Goal: Communication & Community: Answer question/provide support

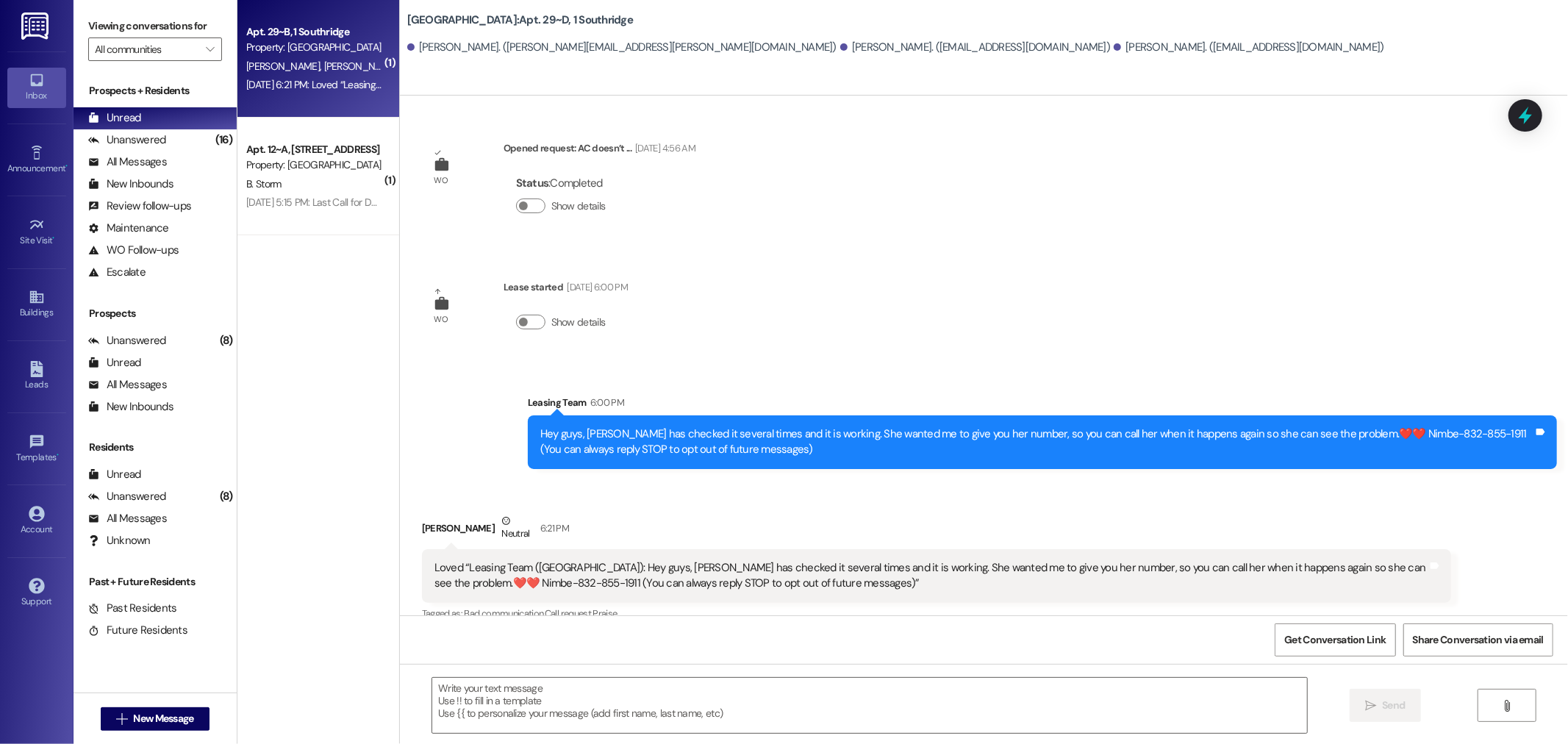
scroll to position [19, 0]
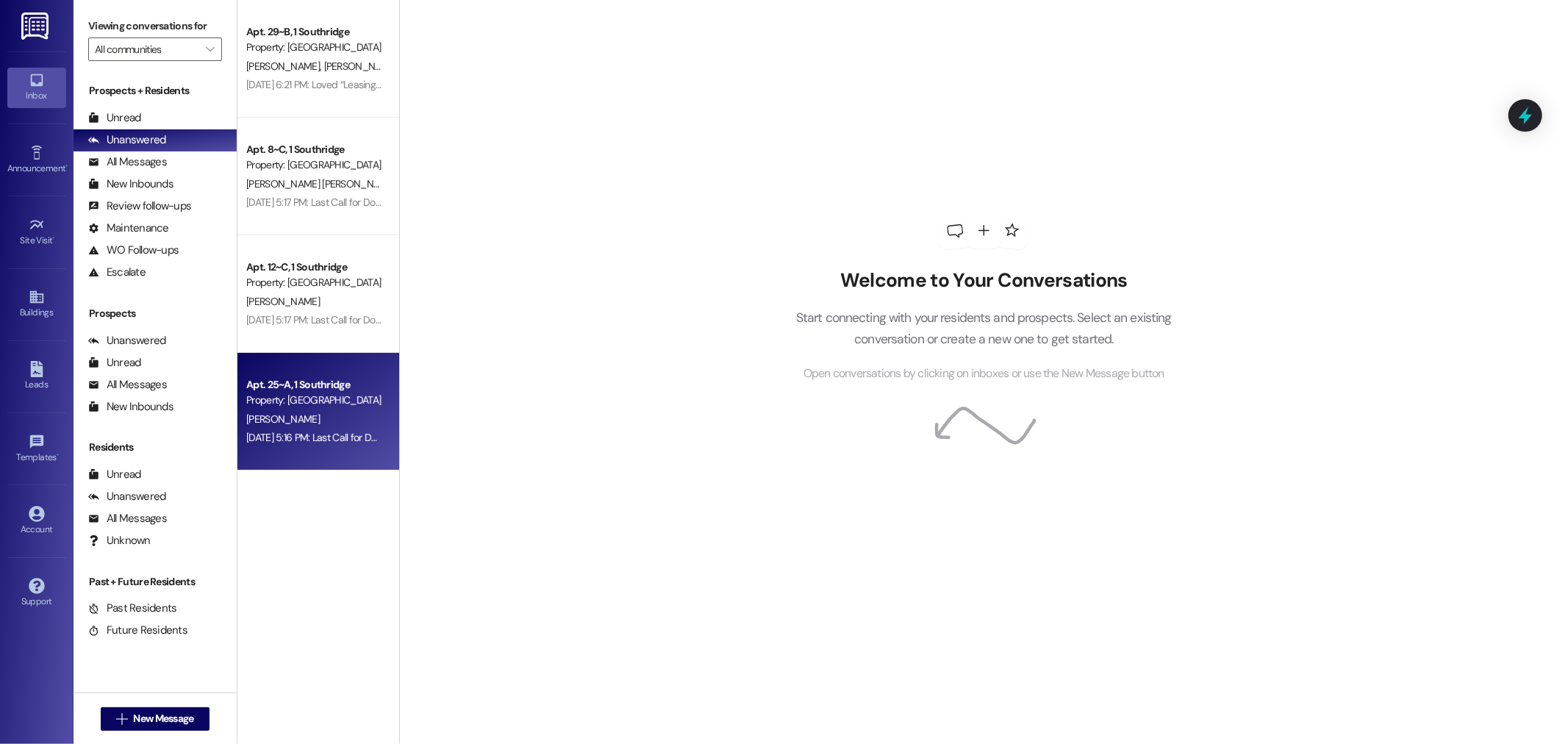
click at [328, 412] on div "[PERSON_NAME]" at bounding box center [314, 419] width 139 height 18
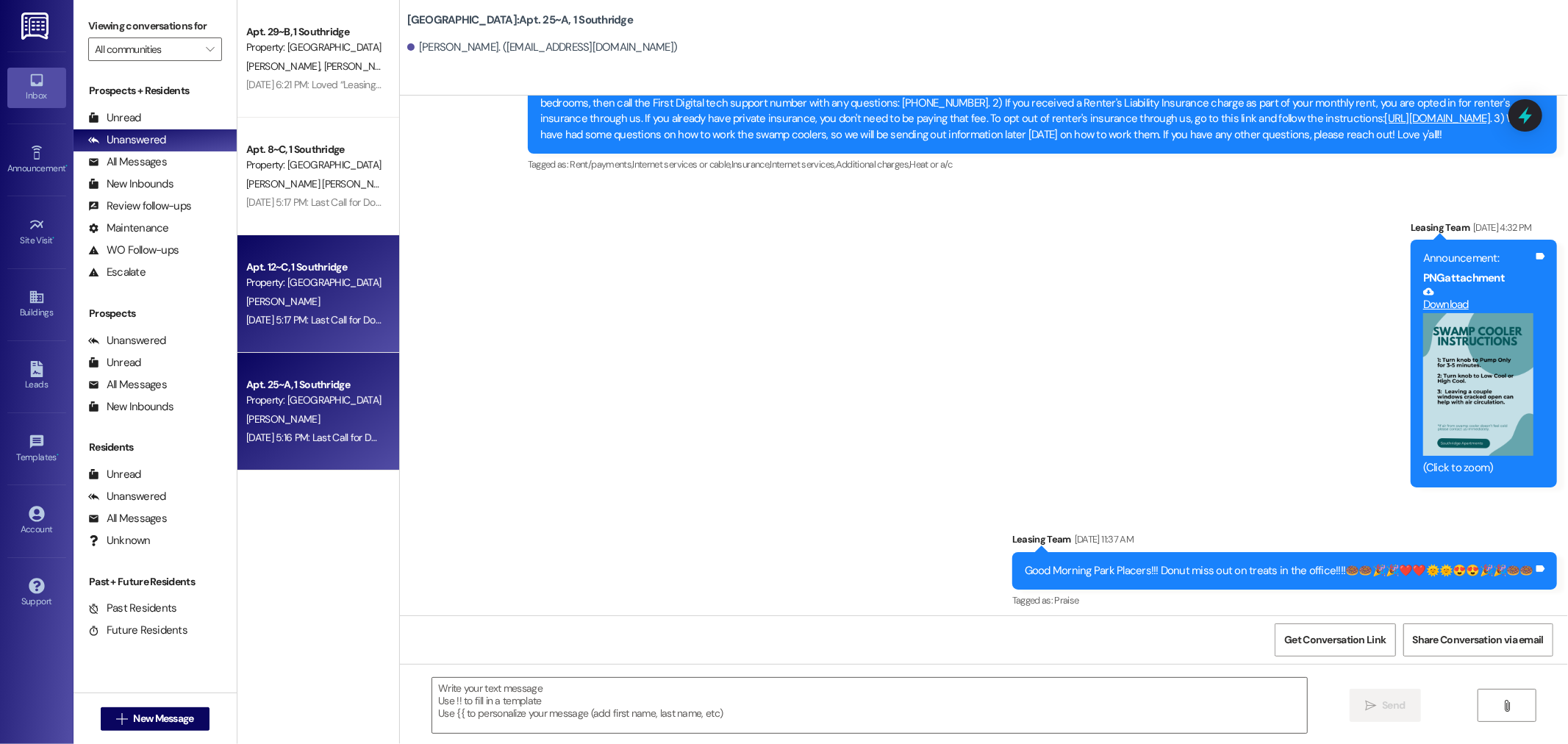
scroll to position [22967, 0]
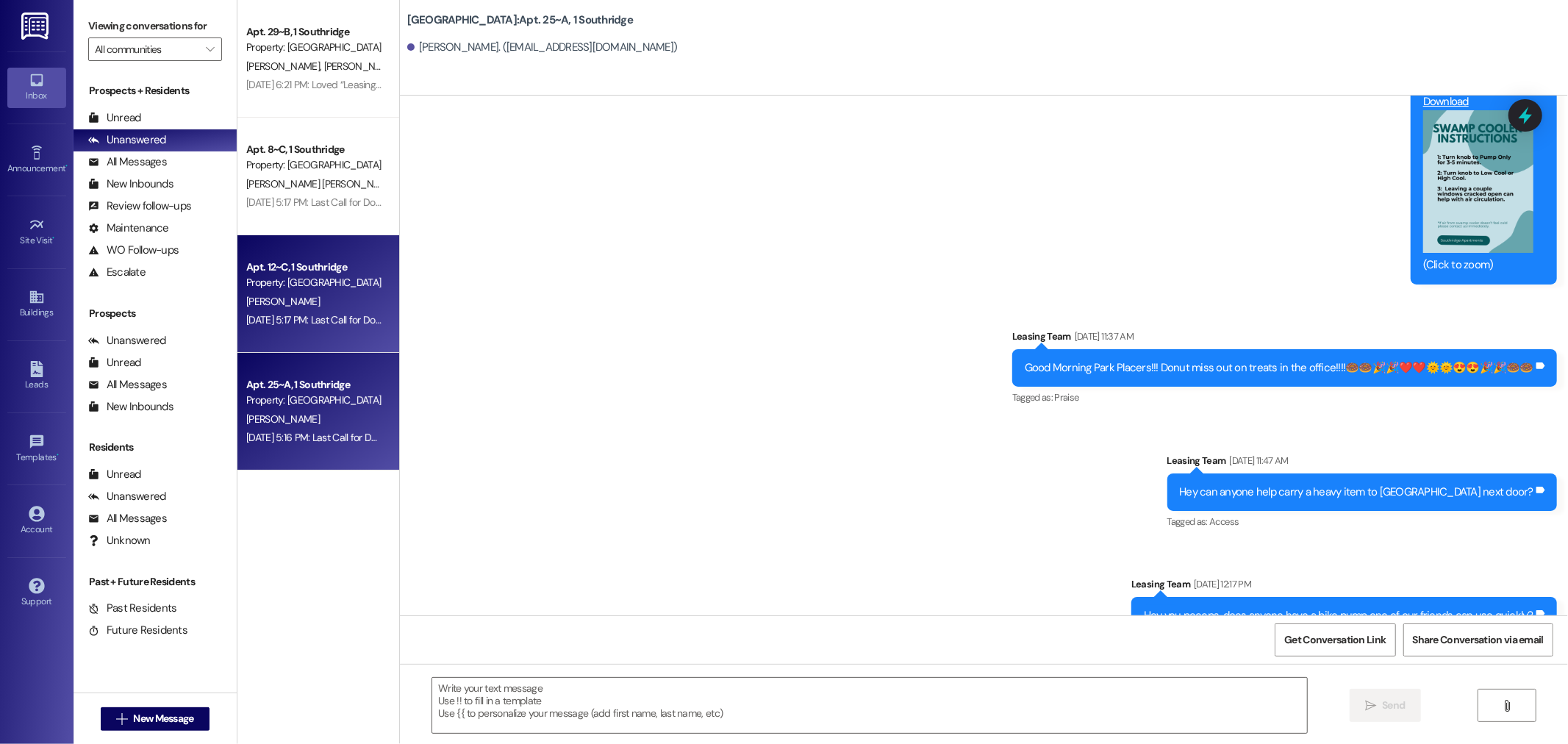
click at [271, 301] on span "[PERSON_NAME]" at bounding box center [283, 301] width 74 height 13
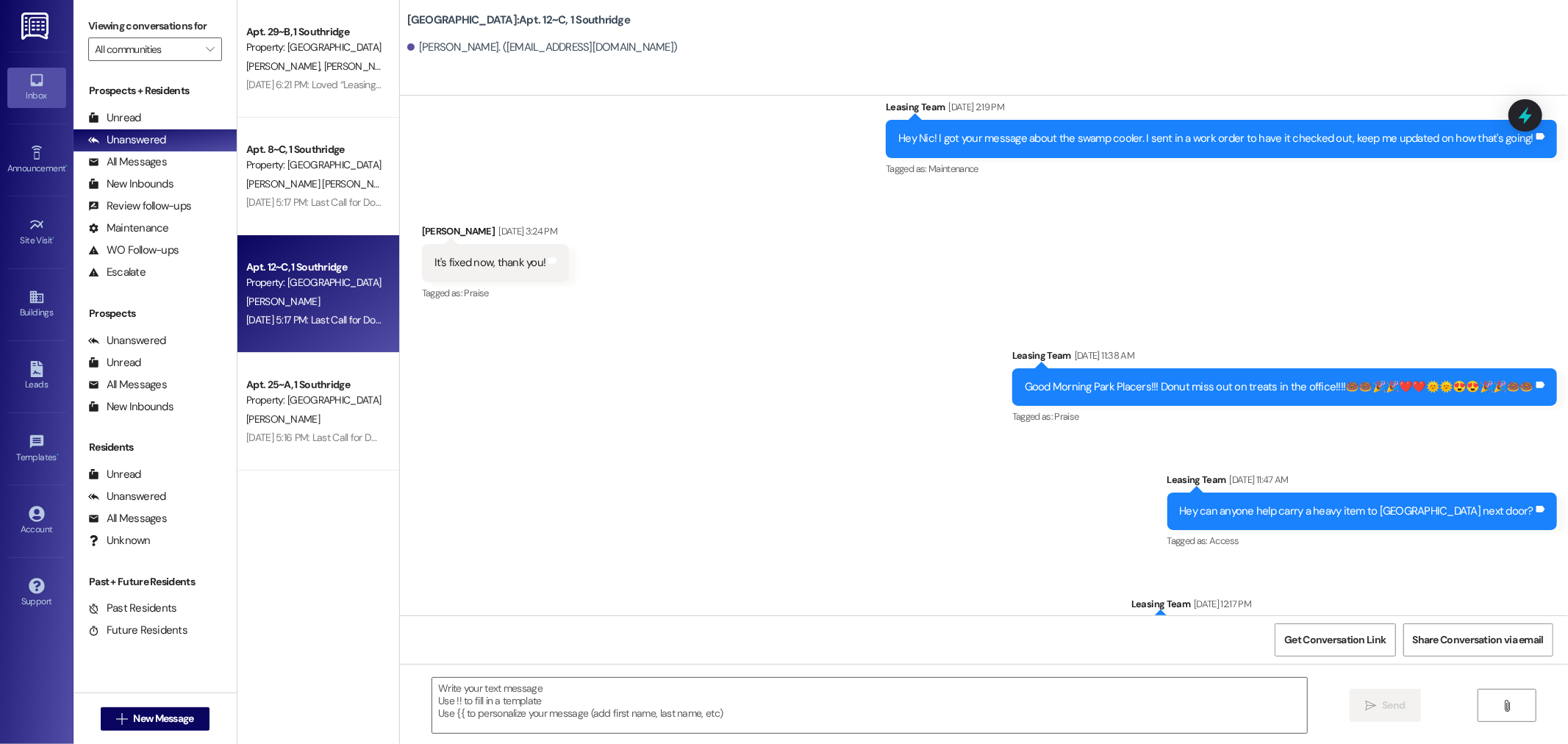
scroll to position [35769, 0]
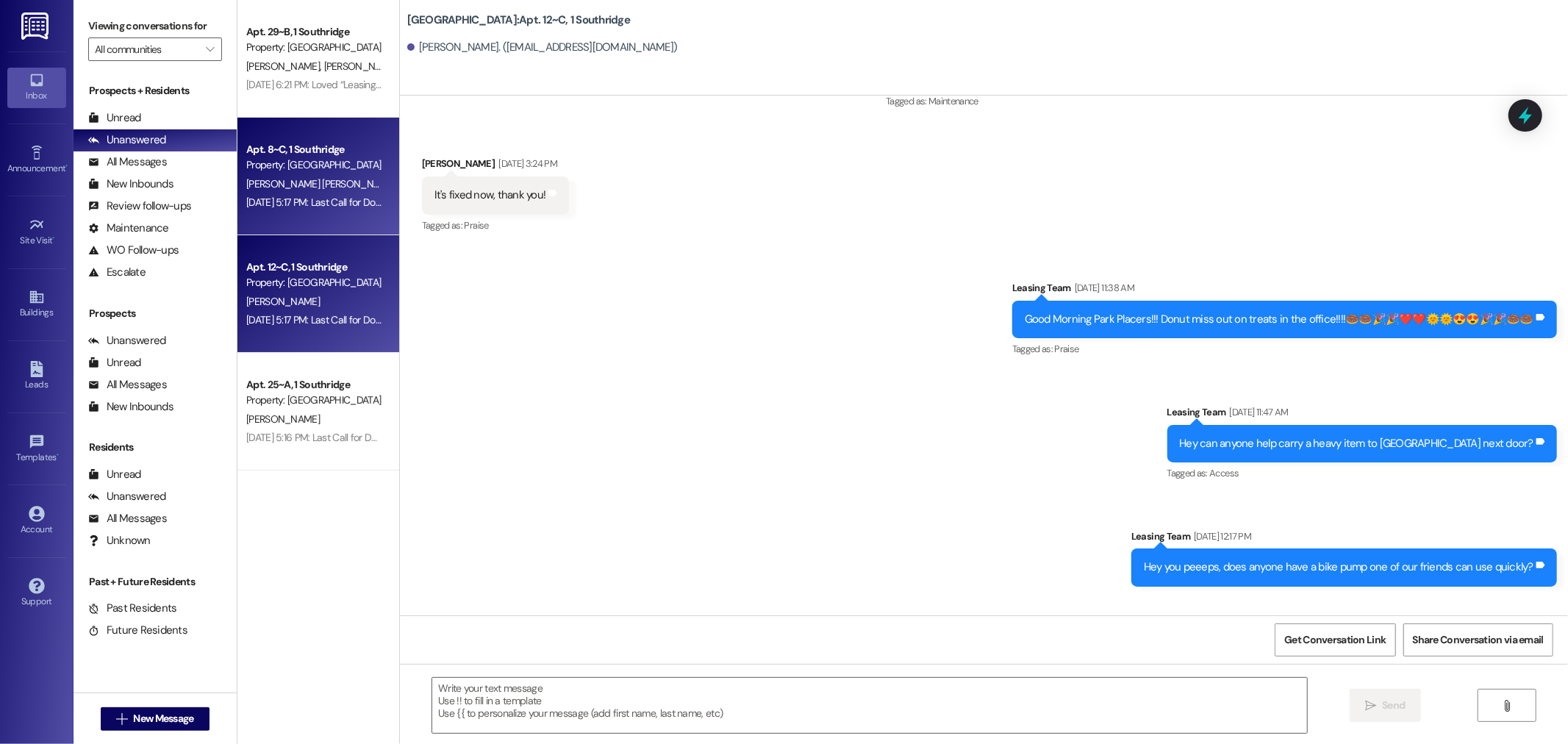
click at [286, 149] on div "Apt. 8~C, 1 Southridge" at bounding box center [314, 150] width 136 height 16
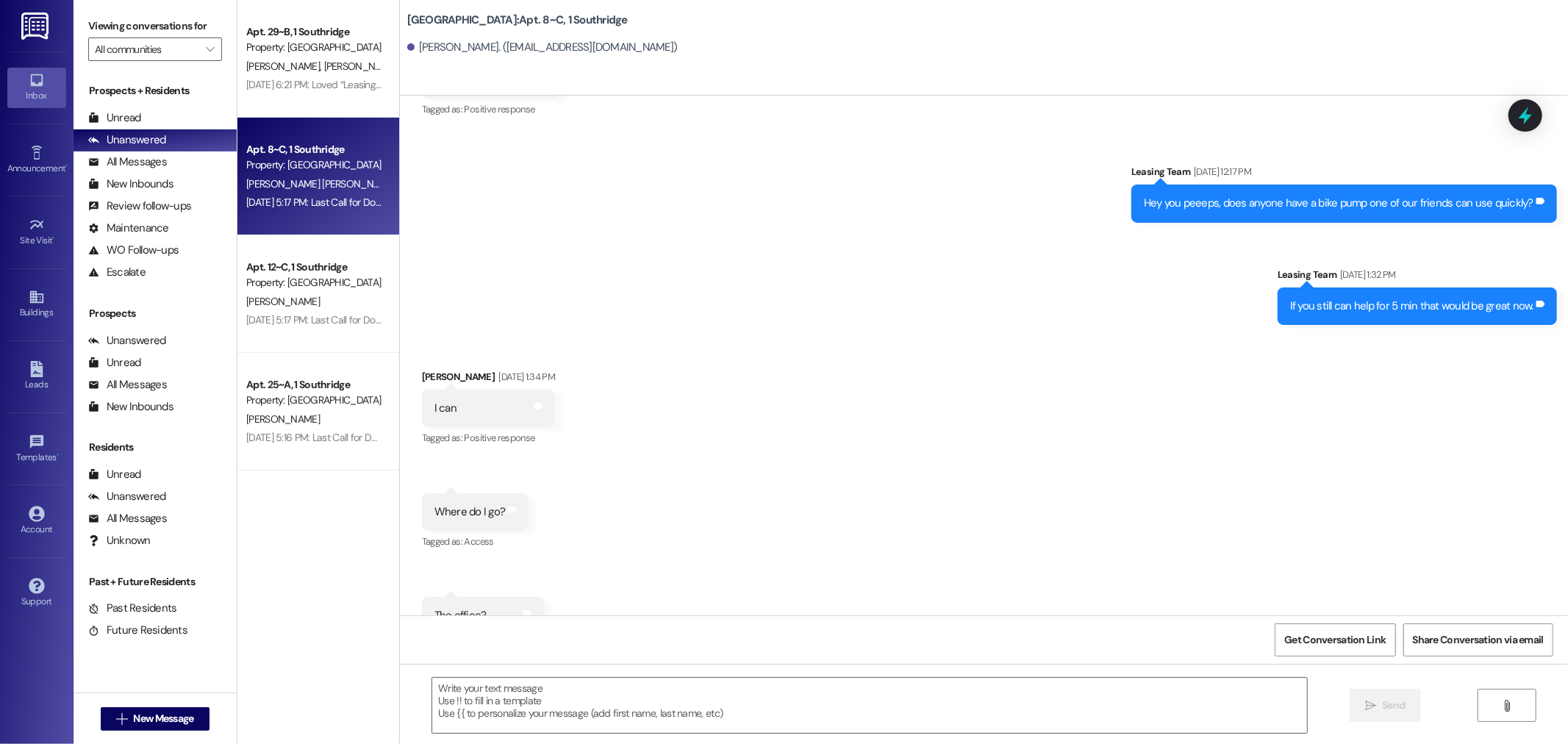
scroll to position [20824, 0]
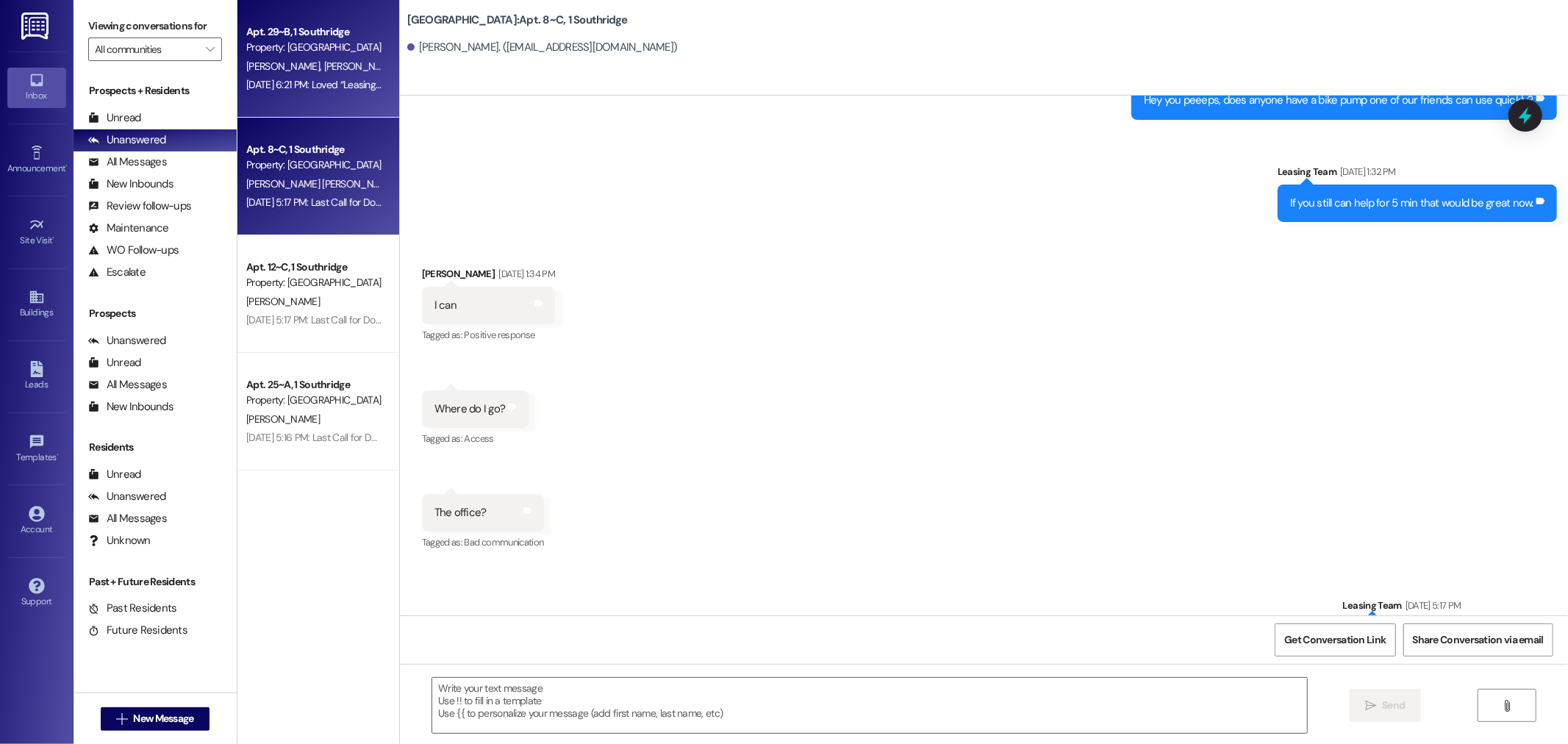
click at [298, 44] on div "Property: [GEOGRAPHIC_DATA]" at bounding box center [314, 48] width 136 height 16
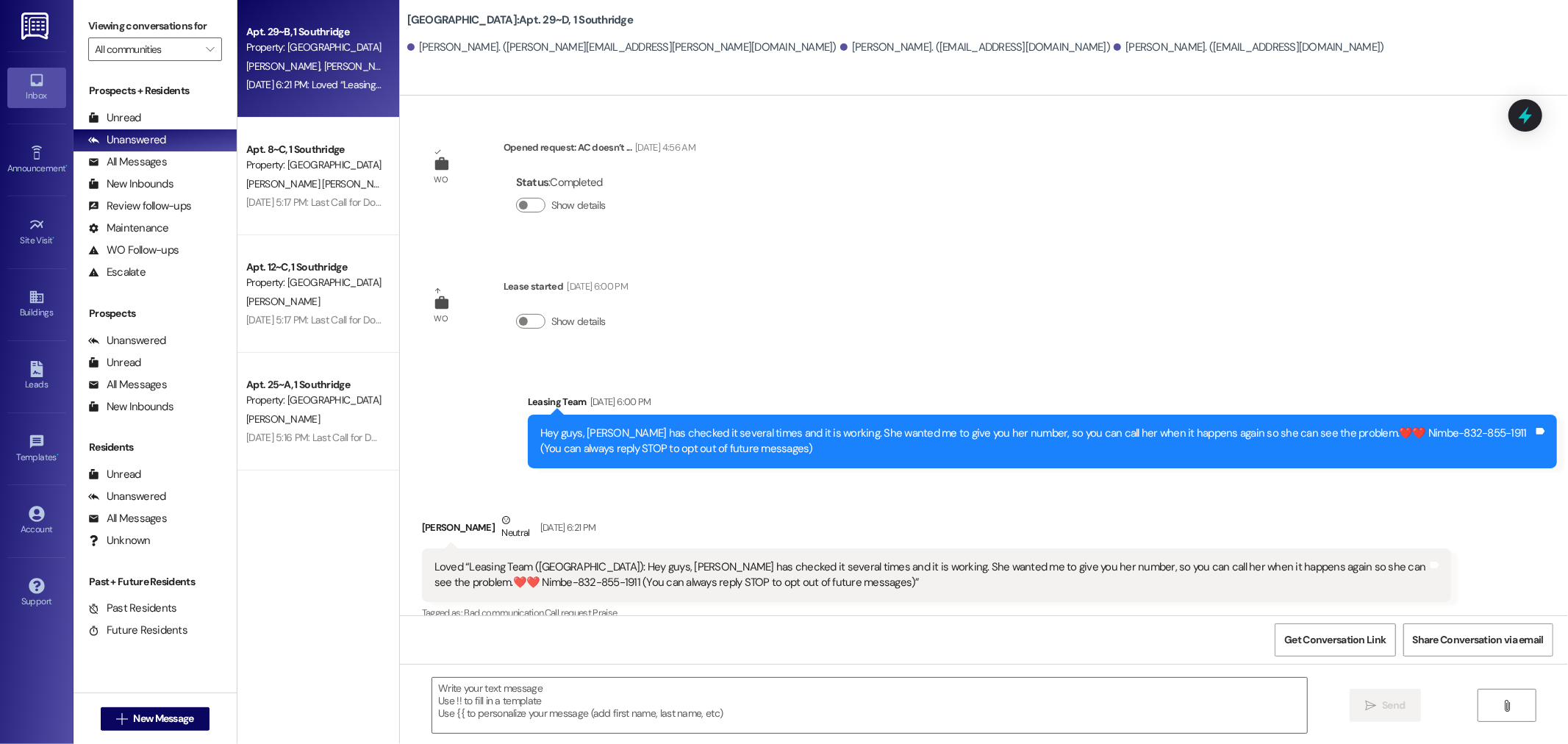
scroll to position [19, 0]
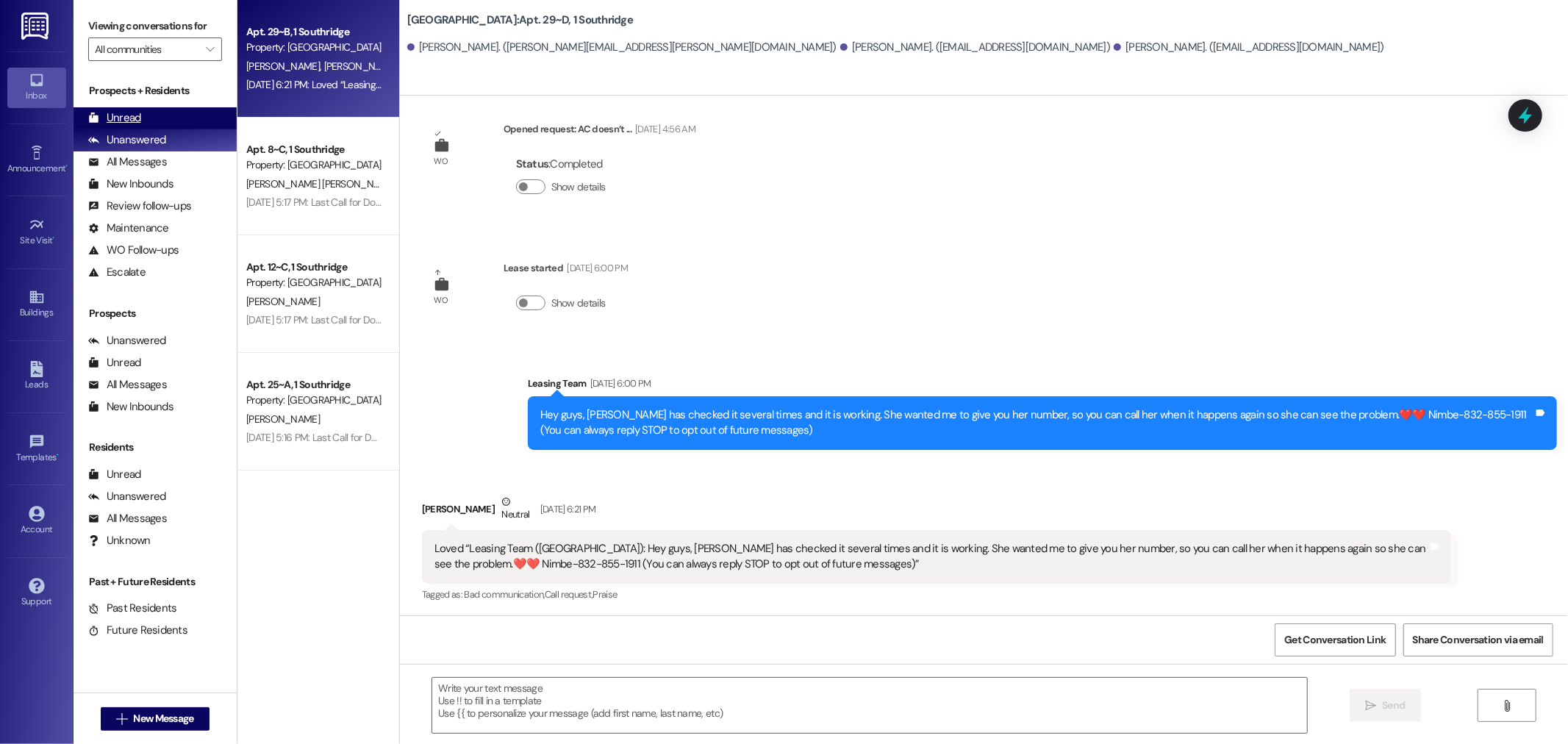
click at [152, 114] on div "Unread (0)" at bounding box center [155, 119] width 163 height 22
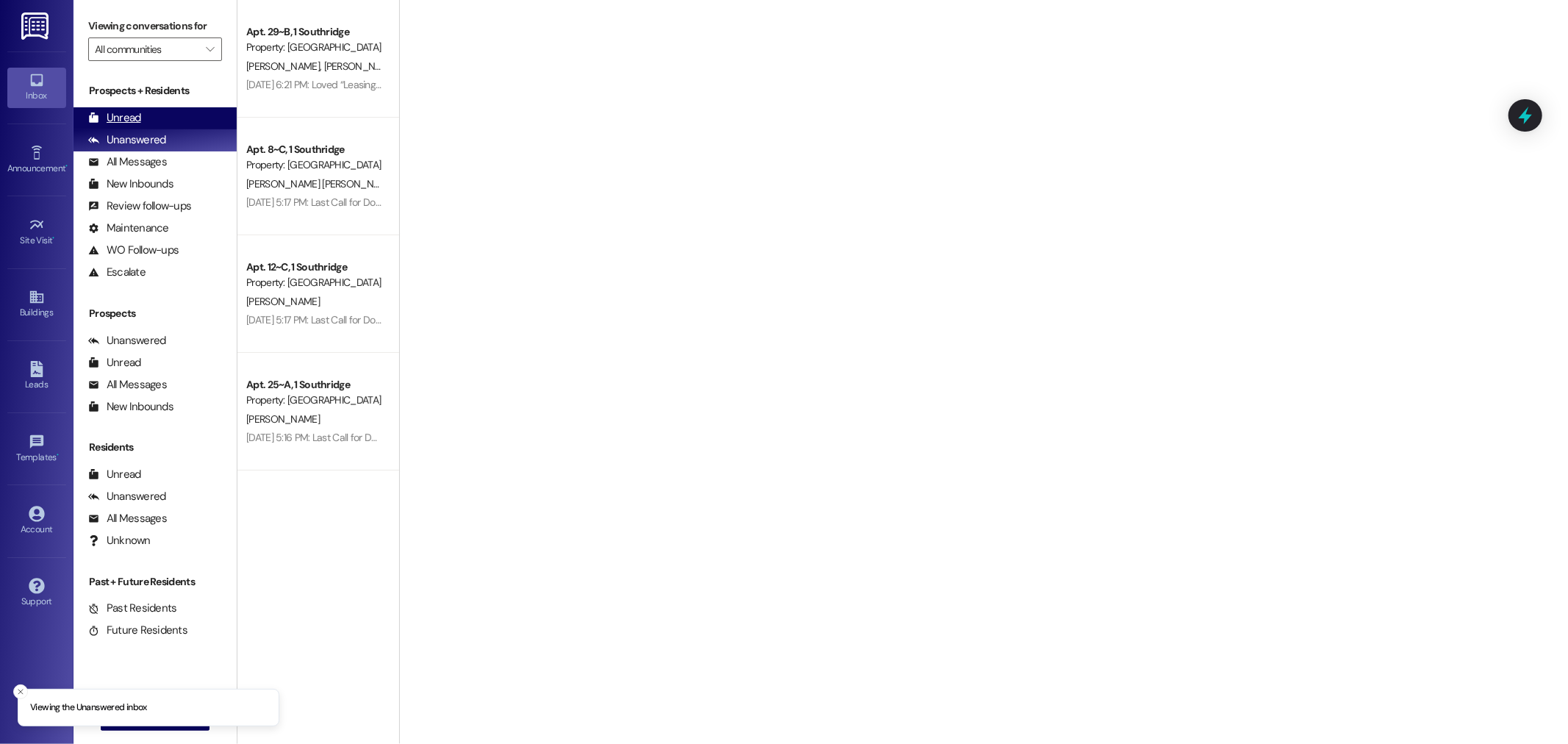
click at [144, 109] on div "Unread (0)" at bounding box center [155, 119] width 163 height 22
